Goal: Task Accomplishment & Management: Use online tool/utility

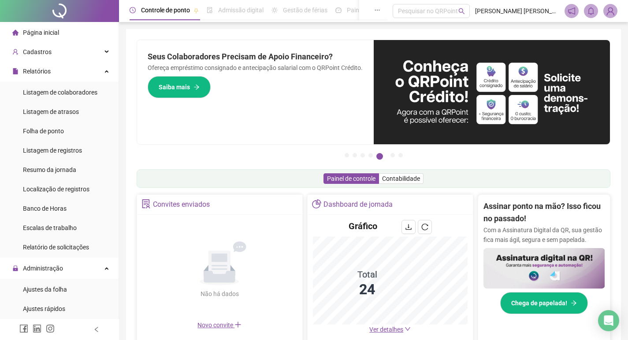
scroll to position [10, 0]
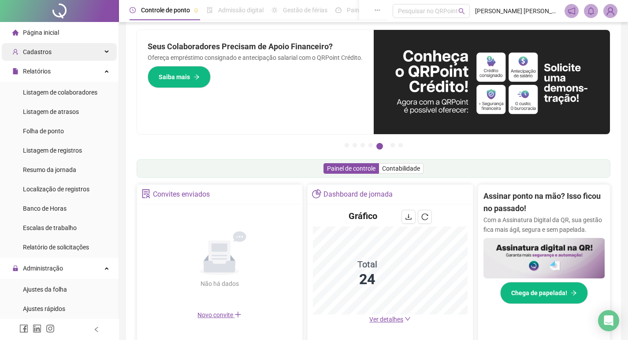
click at [59, 47] on div "Cadastros" at bounding box center [59, 52] width 115 height 18
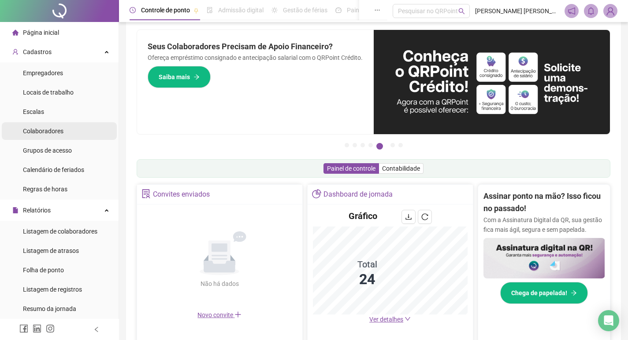
click at [57, 135] on div "Colaboradores" at bounding box center [43, 131] width 41 height 18
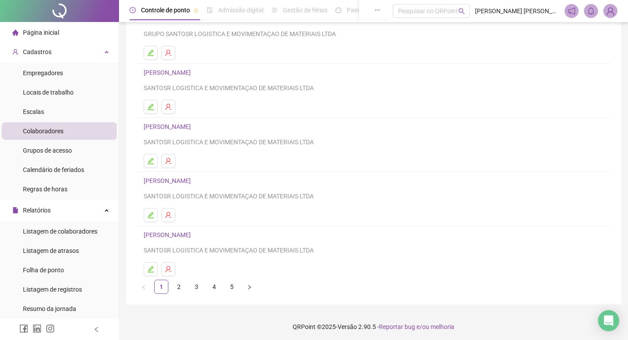
scroll to position [85, 0]
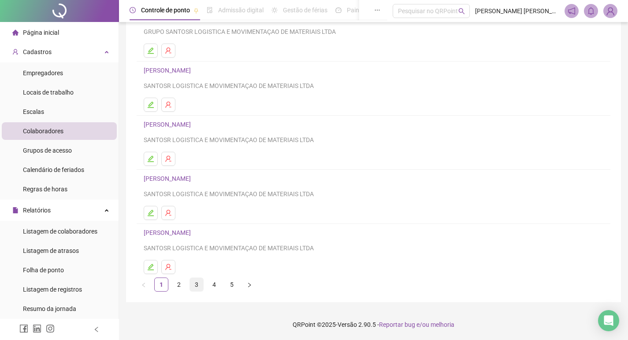
click at [199, 286] on link "3" at bounding box center [196, 284] width 13 height 13
click at [169, 268] on icon "user-delete" at bounding box center [168, 267] width 6 height 6
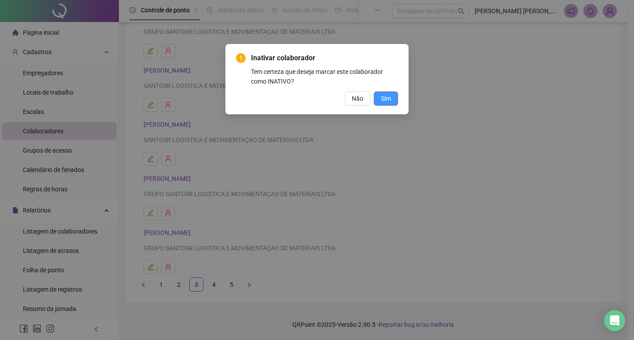
click at [379, 97] on button "Sim" at bounding box center [386, 99] width 24 height 14
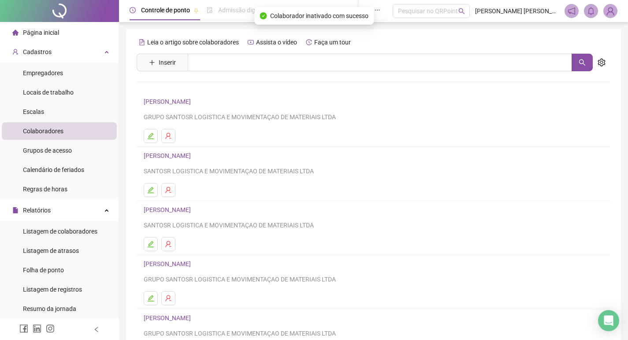
click at [50, 31] on span "Página inicial" at bounding box center [41, 32] width 36 height 7
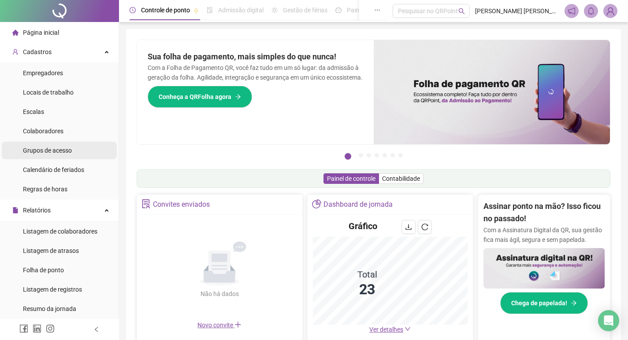
drag, startPoint x: 71, startPoint y: 209, endPoint x: 85, endPoint y: 158, distance: 52.9
click at [71, 209] on div "Relatórios" at bounding box center [59, 211] width 115 height 18
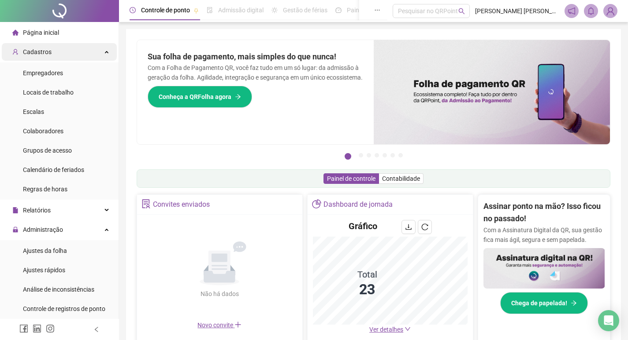
click at [86, 49] on div "Cadastros" at bounding box center [59, 52] width 115 height 18
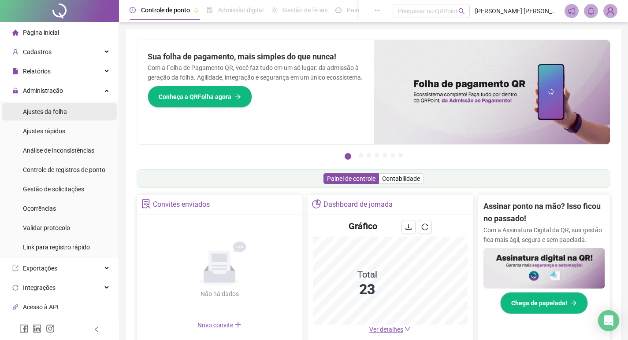
click at [65, 110] on span "Ajustes da folha" at bounding box center [45, 111] width 44 height 7
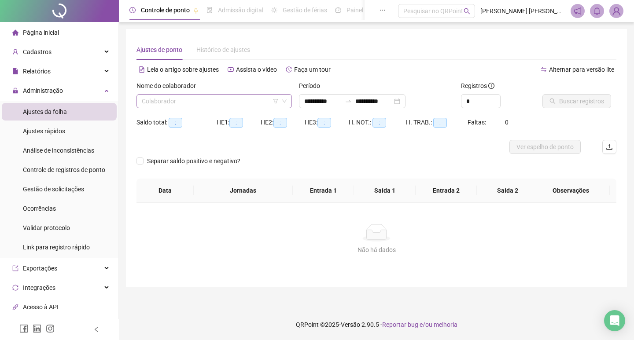
type input "**********"
click at [193, 96] on input "search" at bounding box center [210, 101] width 137 height 13
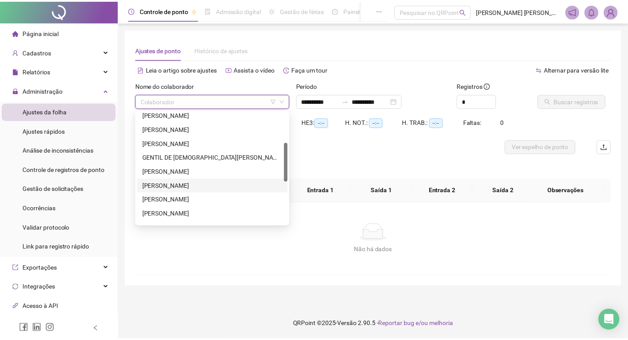
scroll to position [132, 0]
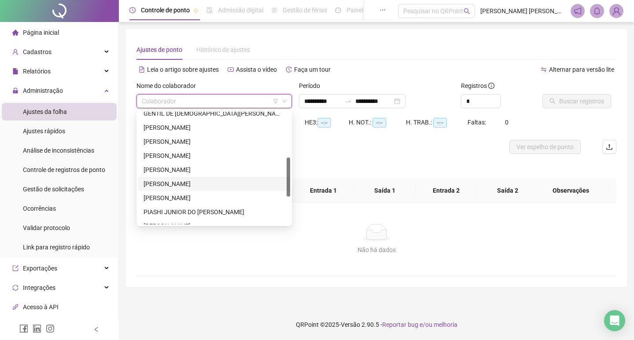
click at [194, 185] on div "[PERSON_NAME]" at bounding box center [214, 184] width 141 height 10
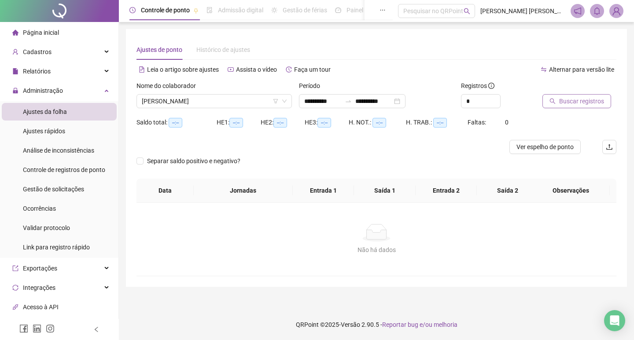
click at [580, 101] on span "Buscar registros" at bounding box center [581, 101] width 45 height 10
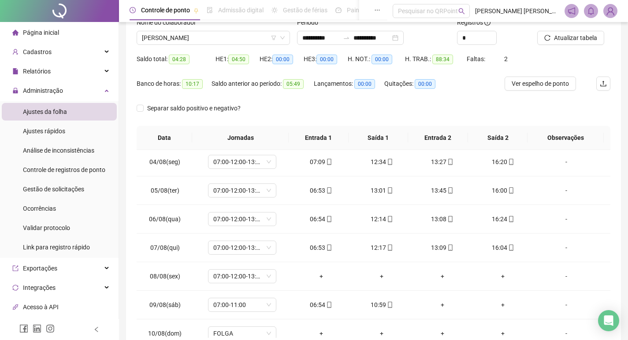
scroll to position [0, 0]
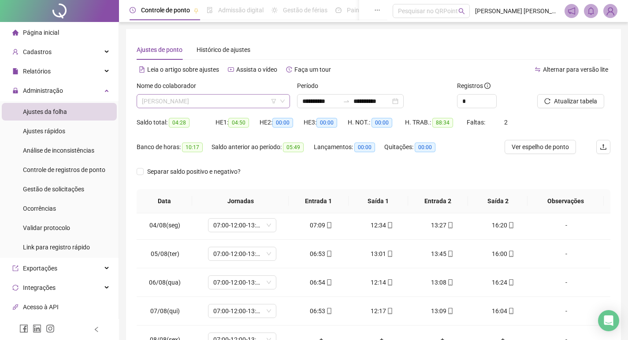
click at [234, 104] on span "[PERSON_NAME]" at bounding box center [213, 101] width 143 height 13
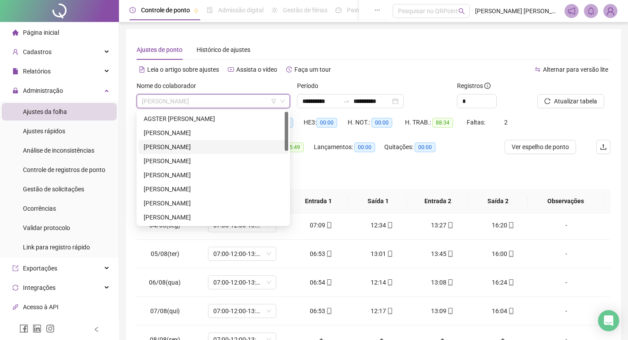
click at [211, 145] on div "[PERSON_NAME]" at bounding box center [213, 147] width 139 height 10
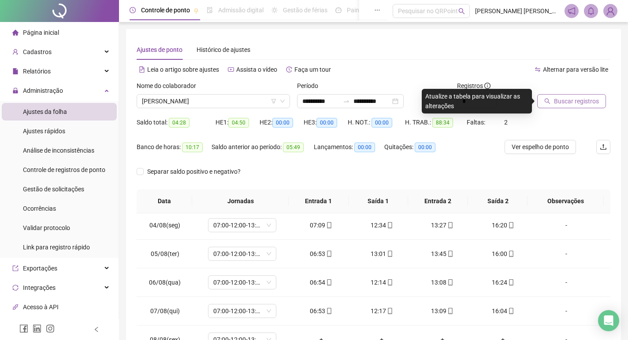
click at [572, 104] on span "Buscar registros" at bounding box center [576, 101] width 45 height 10
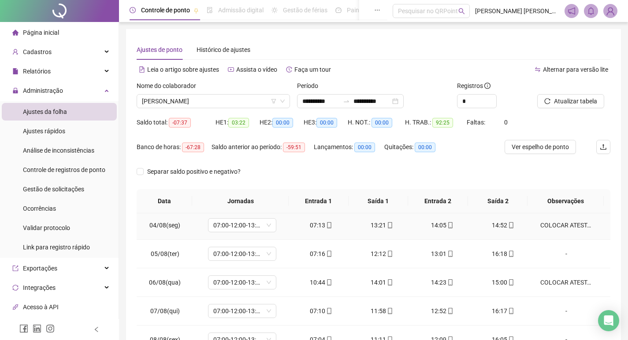
click at [568, 224] on div "COLOCAR ATESTADO DE HORAS" at bounding box center [566, 226] width 52 height 10
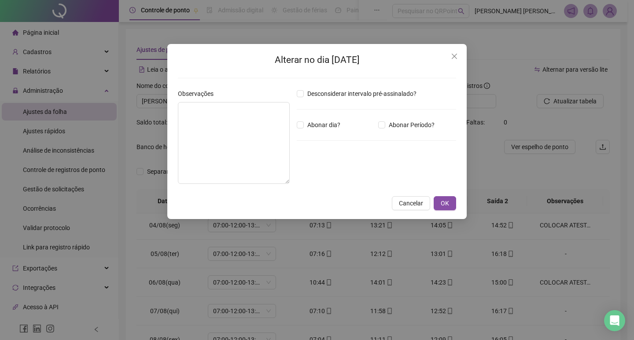
type textarea "**********"
click at [225, 107] on textarea "**********" at bounding box center [234, 143] width 112 height 82
click at [451, 56] on icon "close" at bounding box center [454, 56] width 7 height 7
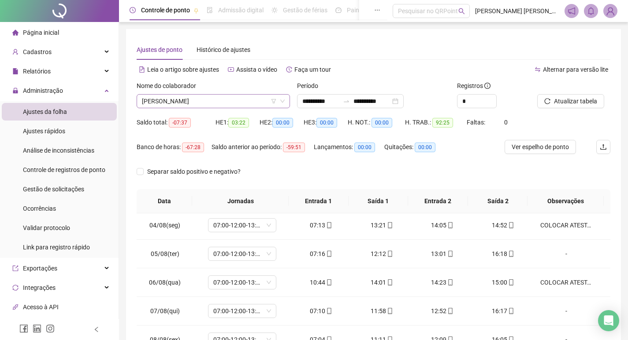
click at [174, 100] on span "[PERSON_NAME]" at bounding box center [213, 101] width 143 height 13
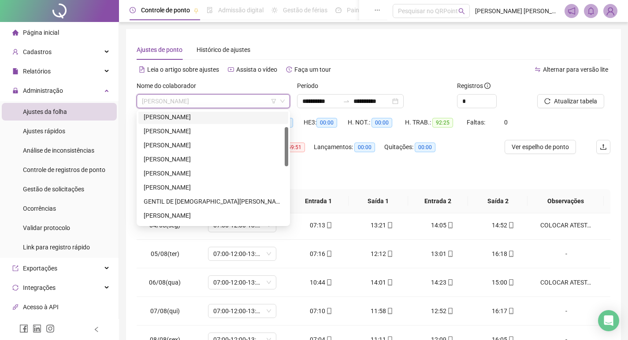
scroll to position [132, 0]
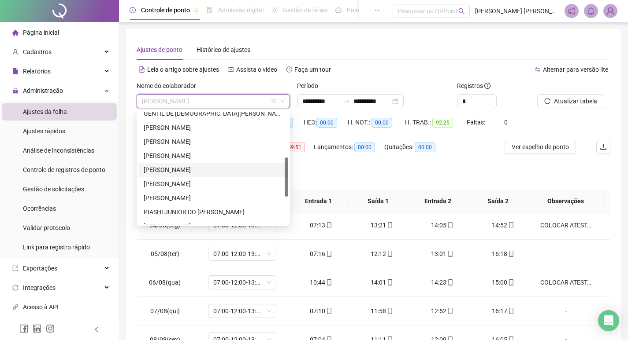
click at [175, 184] on div "[PERSON_NAME]" at bounding box center [213, 184] width 139 height 10
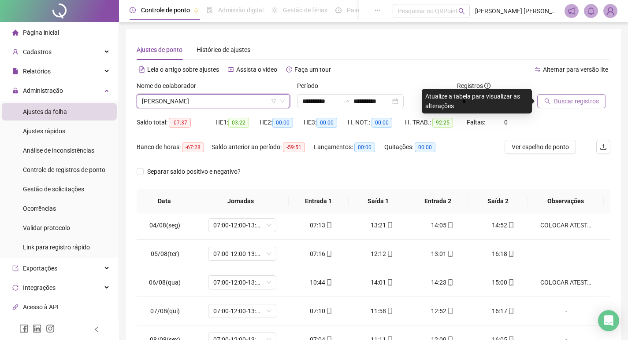
click at [566, 107] on button "Buscar registros" at bounding box center [571, 101] width 69 height 14
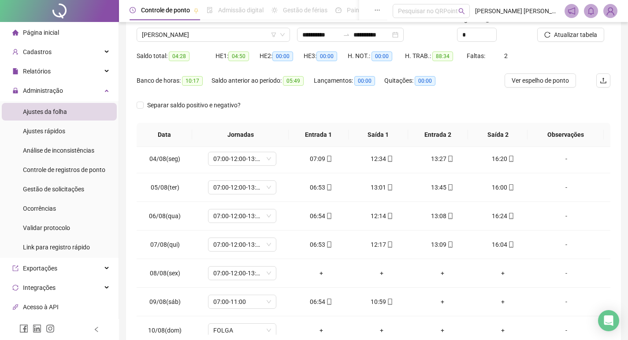
scroll to position [110, 0]
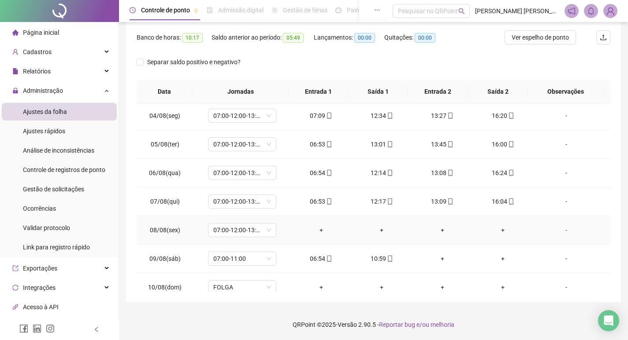
click at [561, 229] on div "-" at bounding box center [566, 230] width 52 height 10
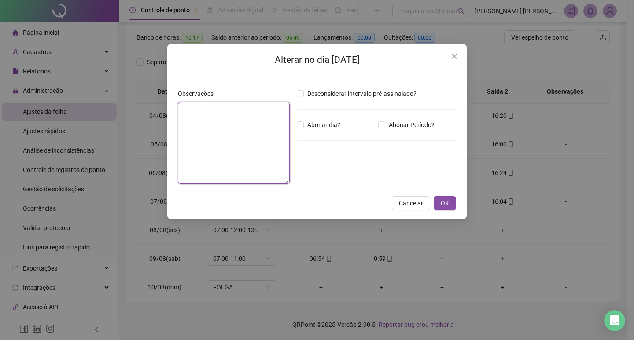
click at [260, 119] on textarea at bounding box center [234, 143] width 112 height 82
paste textarea "**********"
type textarea "**********"
click at [441, 198] on button "OK" at bounding box center [445, 203] width 22 height 14
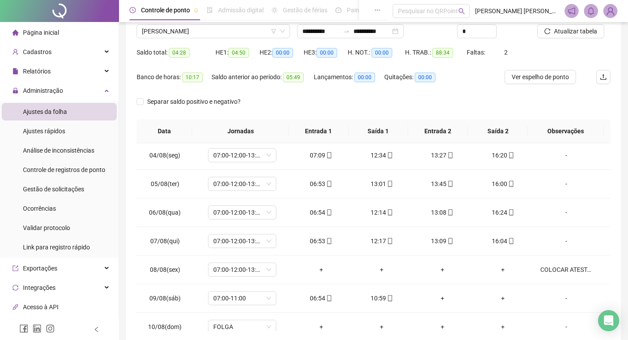
scroll to position [22, 0]
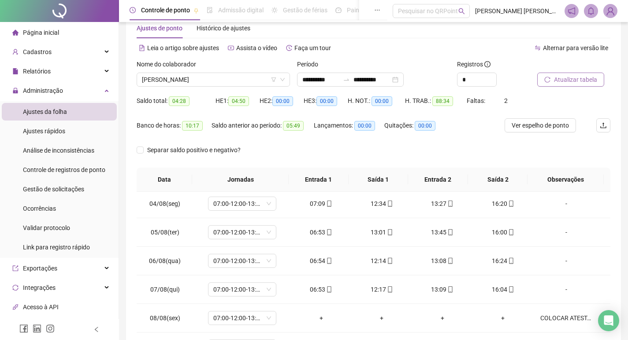
click at [569, 78] on span "Atualizar tabela" at bounding box center [575, 80] width 43 height 10
click at [181, 74] on span "[PERSON_NAME]" at bounding box center [213, 79] width 143 height 13
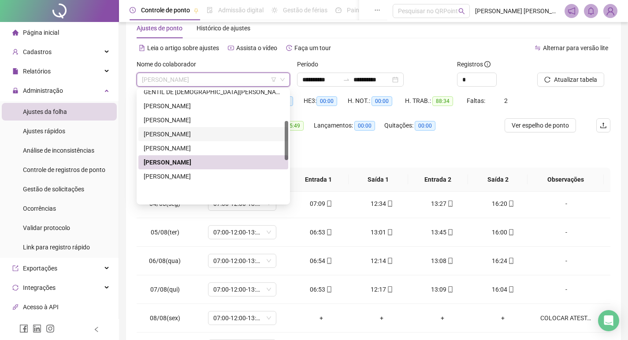
scroll to position [88, 0]
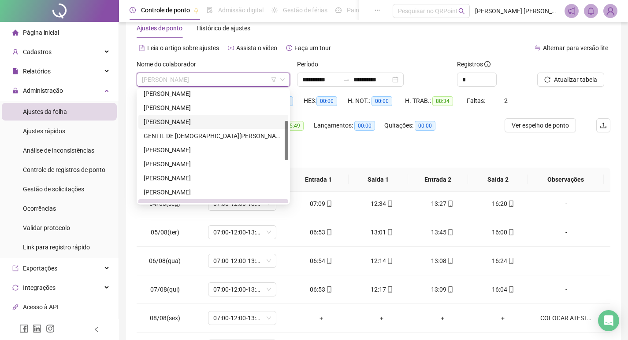
click at [201, 124] on div "[PERSON_NAME]" at bounding box center [213, 122] width 139 height 10
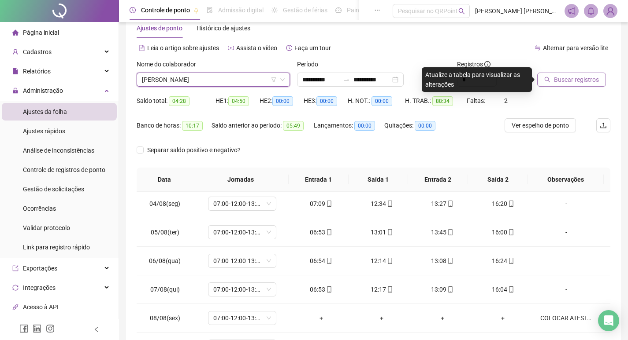
click at [552, 85] on button "Buscar registros" at bounding box center [571, 80] width 69 height 14
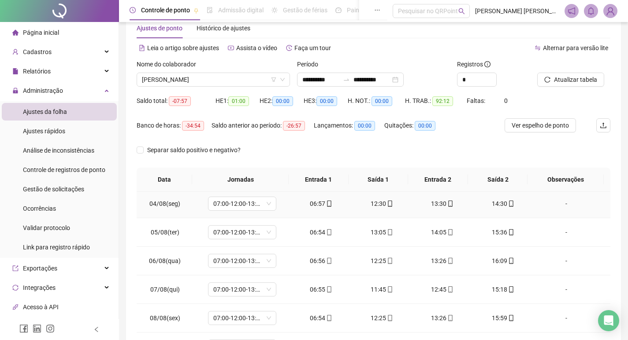
click at [558, 203] on div "-" at bounding box center [566, 204] width 52 height 10
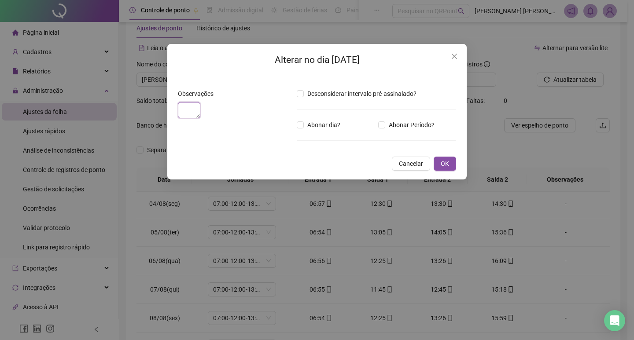
click at [200, 118] on textarea at bounding box center [189, 110] width 22 height 16
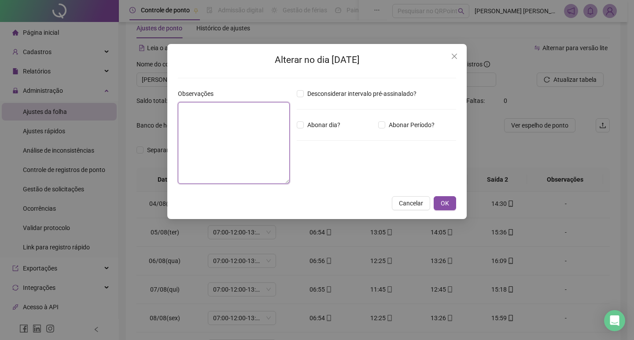
paste textarea "**********"
type textarea "**********"
click at [447, 198] on button "OK" at bounding box center [445, 203] width 22 height 14
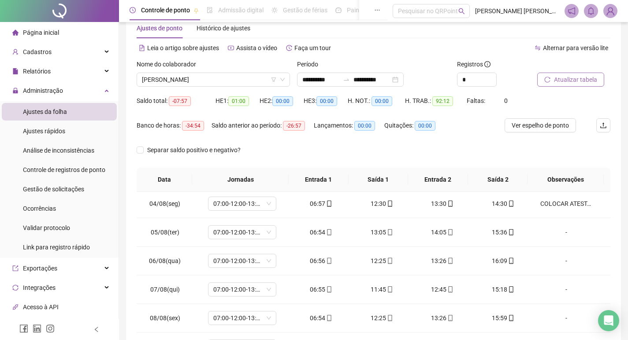
click at [553, 76] on button "Atualizar tabela" at bounding box center [570, 80] width 67 height 14
click at [52, 33] on span "Página inicial" at bounding box center [41, 32] width 36 height 7
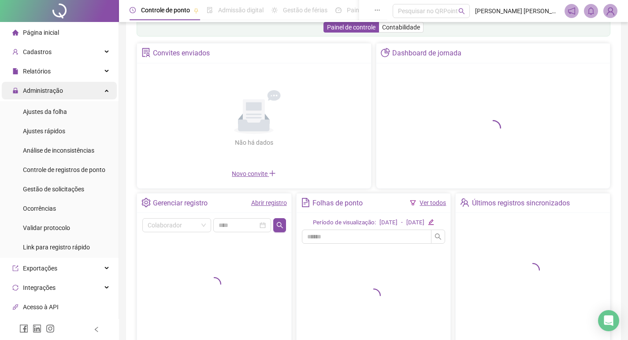
click at [100, 88] on div "Administração" at bounding box center [59, 91] width 115 height 18
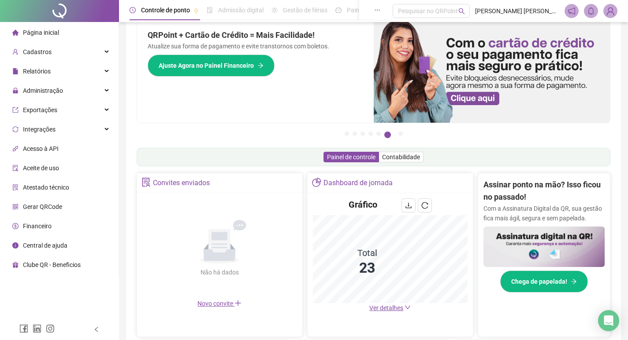
drag, startPoint x: 402, startPoint y: 303, endPoint x: 406, endPoint y: 308, distance: 6.3
click at [402, 303] on span "Ver detalhes" at bounding box center [389, 308] width 41 height 10
click at [406, 309] on icon "down" at bounding box center [407, 308] width 6 height 6
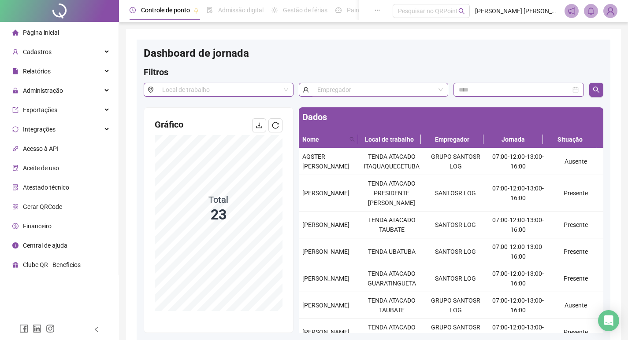
click at [325, 92] on input "search" at bounding box center [376, 89] width 118 height 13
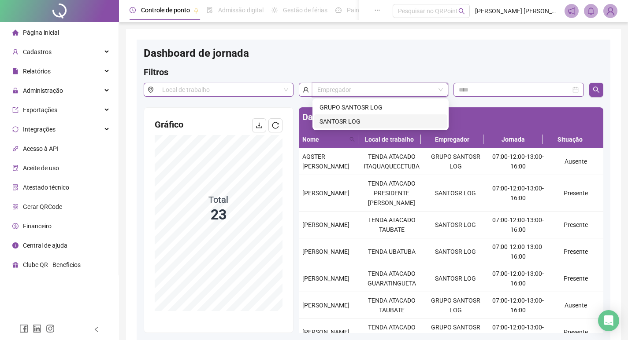
click at [343, 119] on div "SANTOSR LOG" at bounding box center [380, 122] width 122 height 10
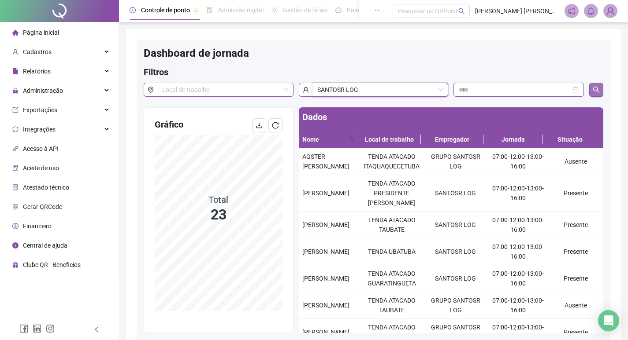
click at [593, 90] on icon "search" at bounding box center [596, 90] width 6 height 6
click at [599, 89] on icon "search" at bounding box center [595, 89] width 7 height 7
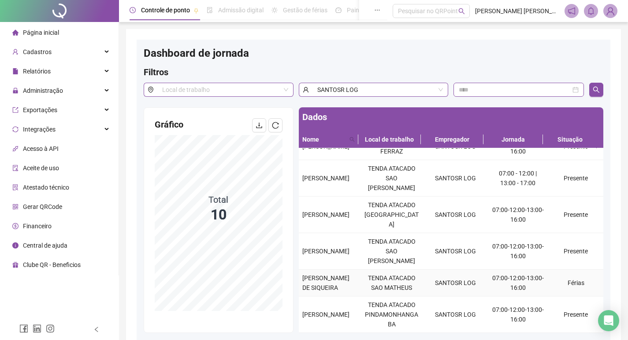
scroll to position [200, 0]
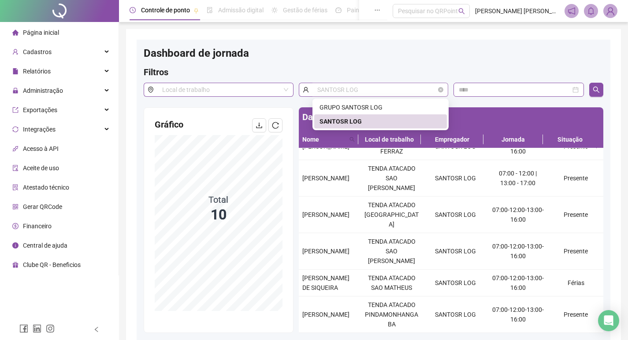
click at [364, 86] on span "SANTOSR LOG" at bounding box center [380, 89] width 126 height 13
drag, startPoint x: 364, startPoint y: 105, endPoint x: 368, endPoint y: 103, distance: 4.5
click at [364, 104] on div "GRUPO SANTOSR LOG" at bounding box center [380, 108] width 122 height 10
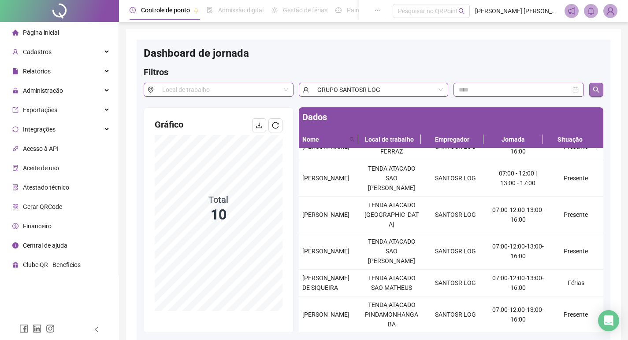
click at [594, 89] on icon "search" at bounding box center [595, 89] width 7 height 7
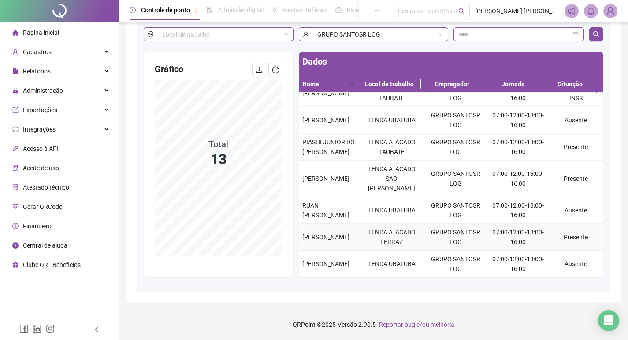
scroll to position [203, 0]
click at [48, 31] on span "Página inicial" at bounding box center [41, 32] width 36 height 7
